Goal: Obtain resource: Download file/media

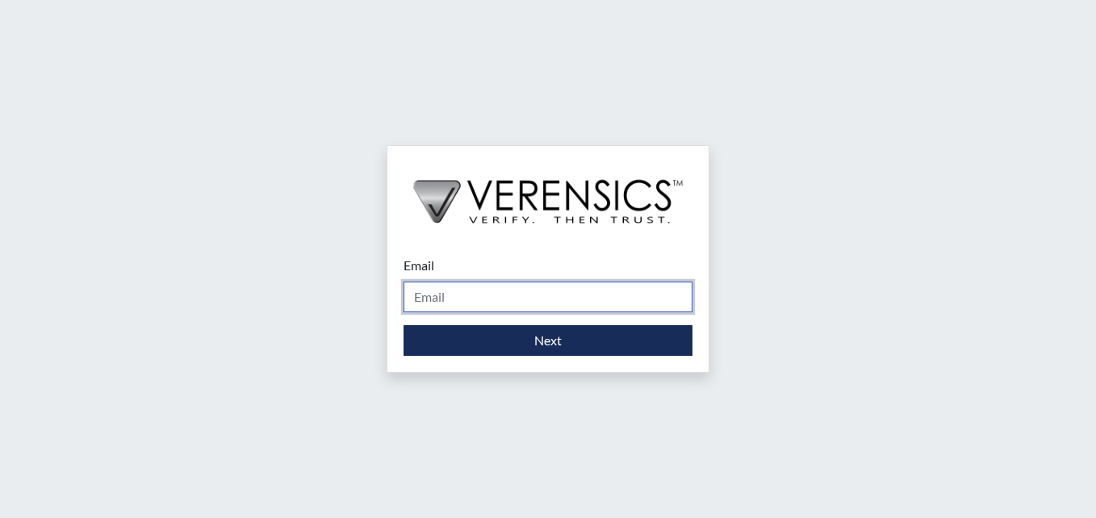
click at [462, 299] on input "Email" at bounding box center [548, 297] width 289 height 31
type input "[PERSON_NAME][EMAIL_ADDRESS][PERSON_NAME][DOMAIN_NAME]"
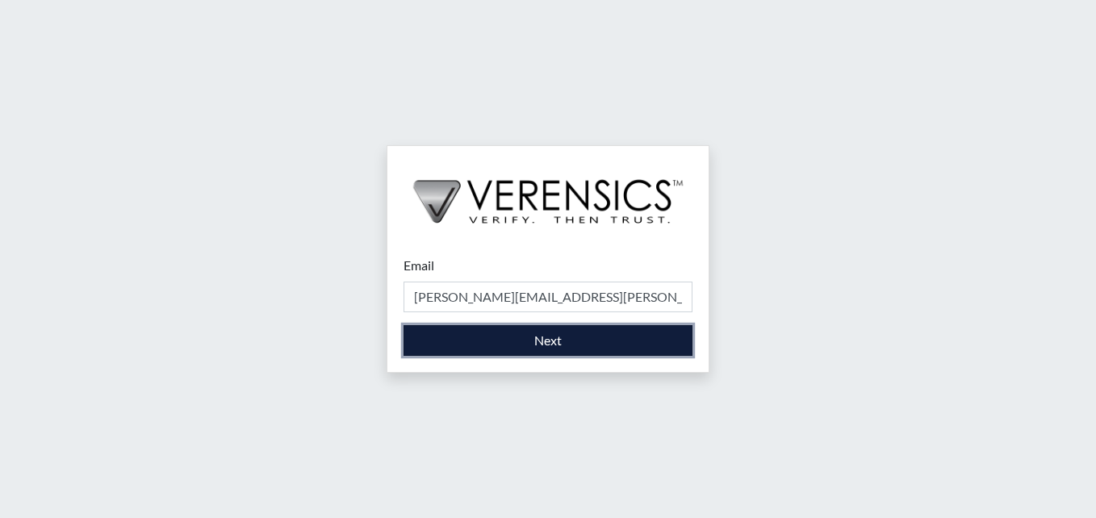
click at [543, 348] on button "Next" at bounding box center [548, 340] width 289 height 31
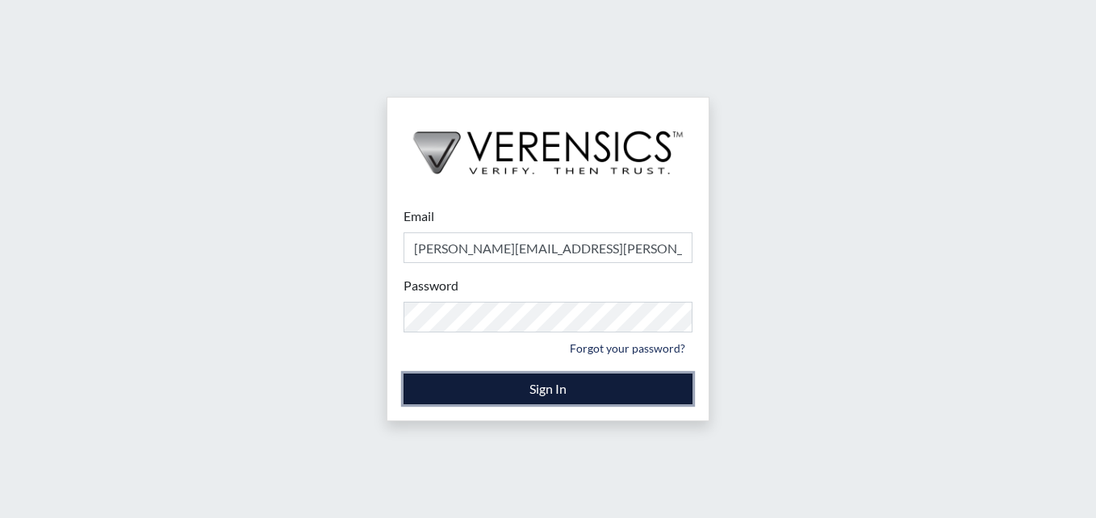
click at [553, 388] on button "Sign In" at bounding box center [548, 389] width 289 height 31
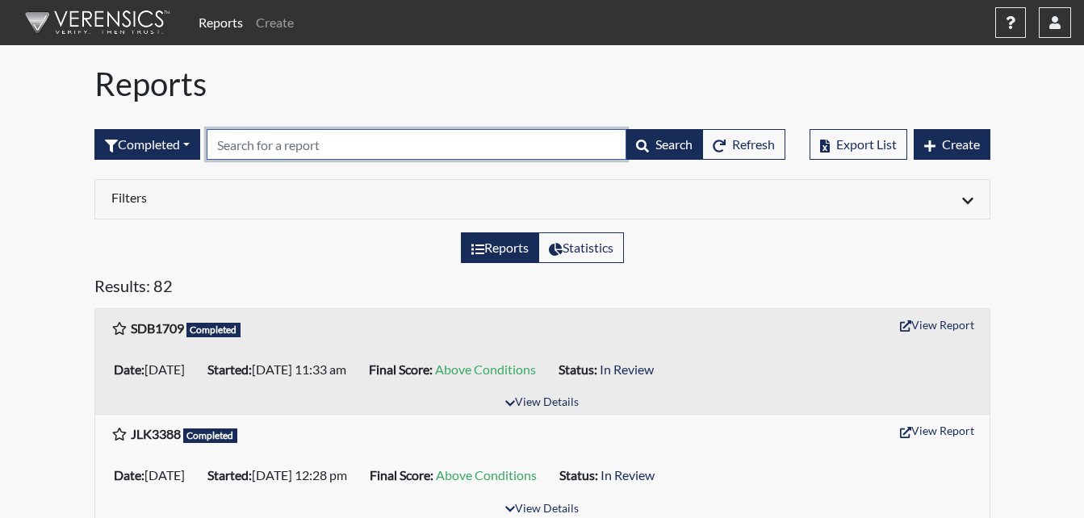
click at [300, 145] on input "text" at bounding box center [417, 144] width 420 height 31
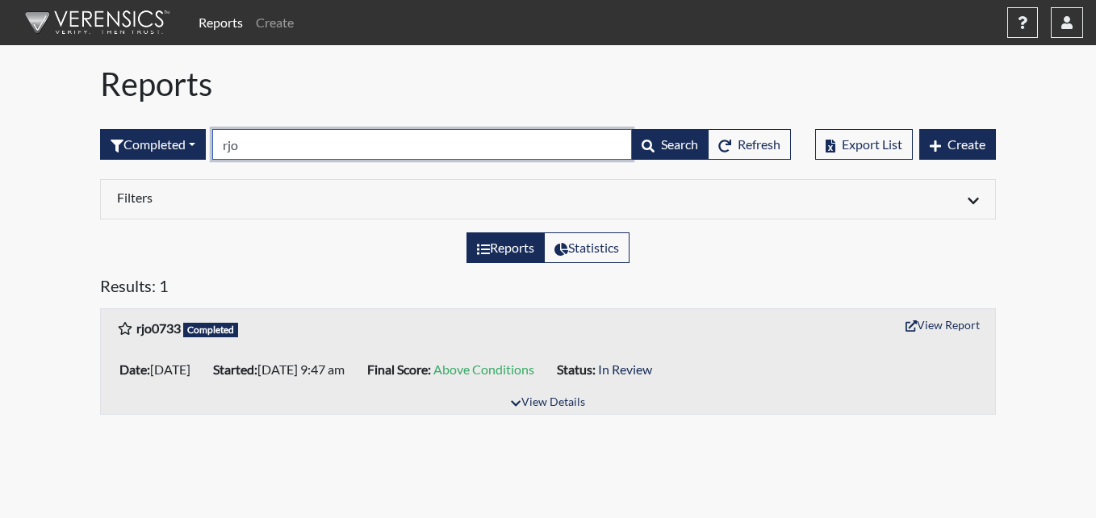
type input "rjo"
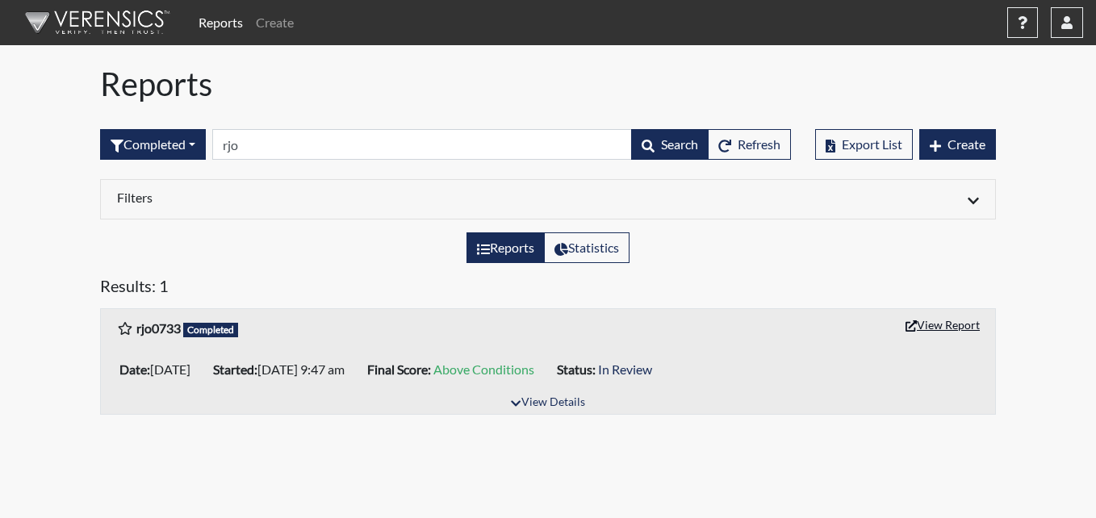
click at [967, 325] on button "View Report" at bounding box center [943, 324] width 89 height 25
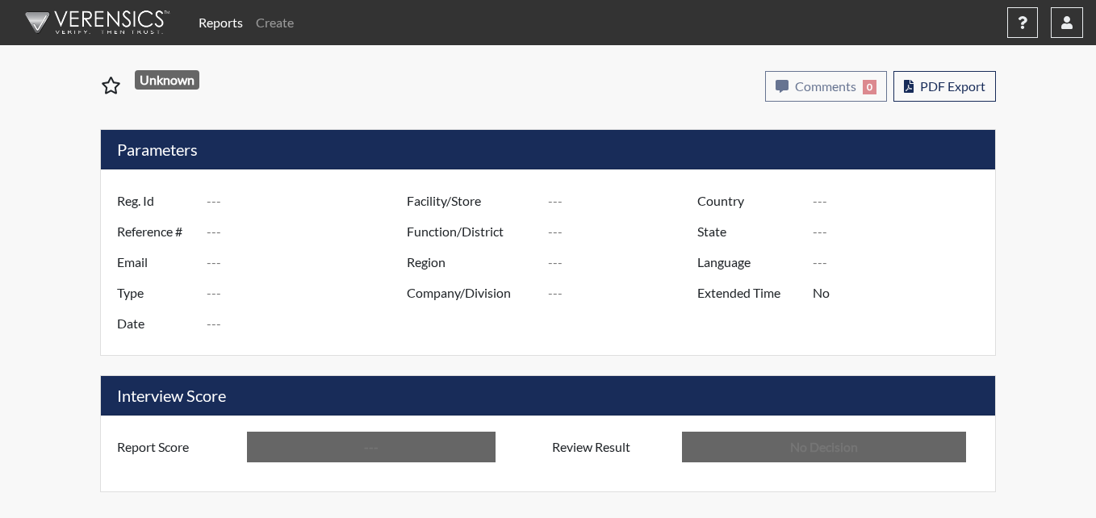
type input "rjo0733"
type input "10714"
type input "---"
type input "Corrections Pre-Employment"
type input "[DATE]"
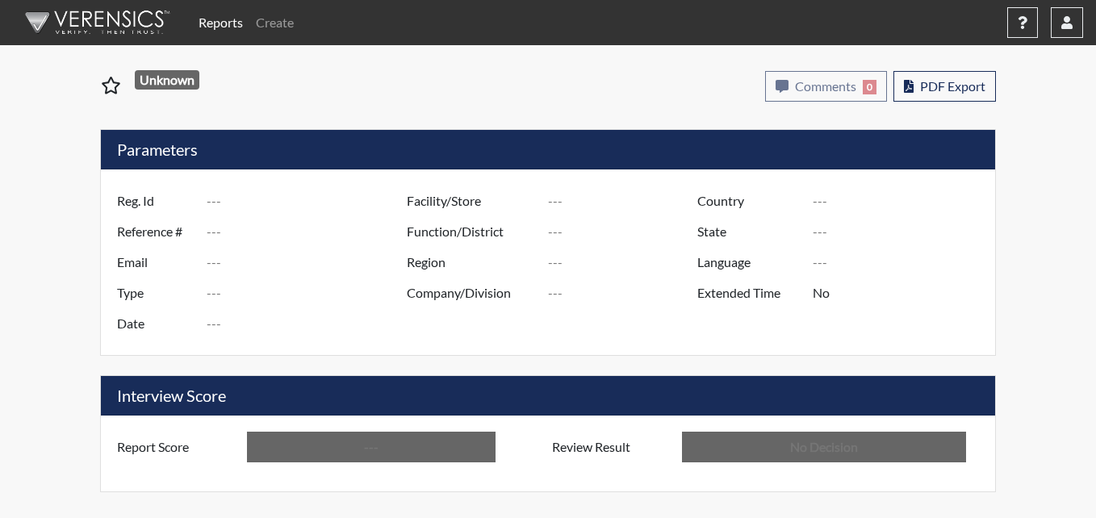
type input "[PERSON_NAME] ITF"
type input "[GEOGRAPHIC_DATA]"
type input "[US_STATE]"
type input "English"
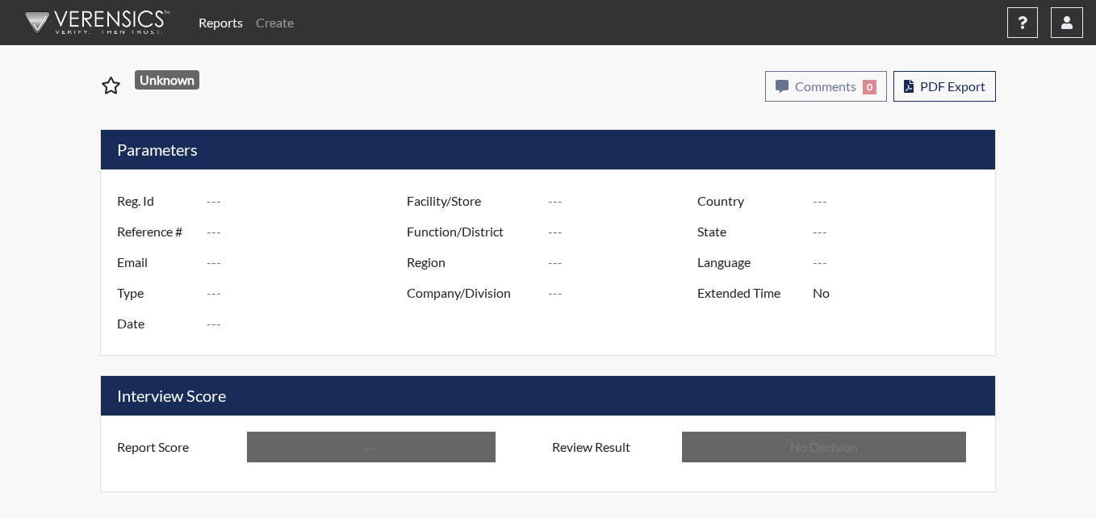
type input "Above Conditions"
type input "In Review"
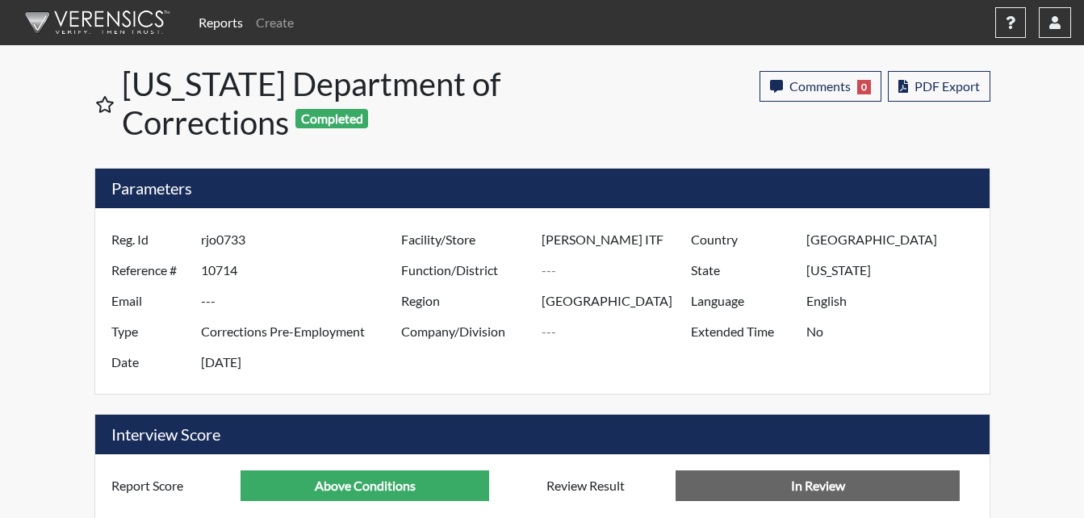
scroll to position [268, 671]
click at [932, 80] on span "PDF Export" at bounding box center [947, 85] width 65 height 15
